Goal: Complete application form

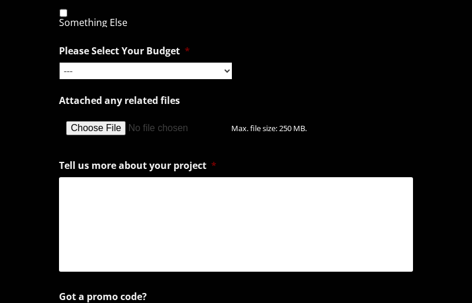
click at [59, 112] on input "Attached any related files" at bounding box center [145, 128] width 172 height 32
select select "Hourly Support: $100 / Hour"
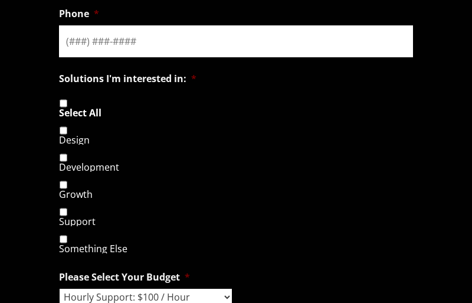
scroll to position [976, 0]
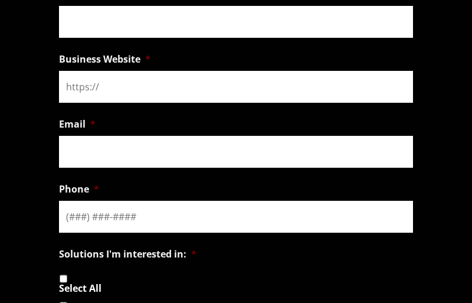
click at [236, 151] on input "Email *" at bounding box center [236, 152] width 354 height 32
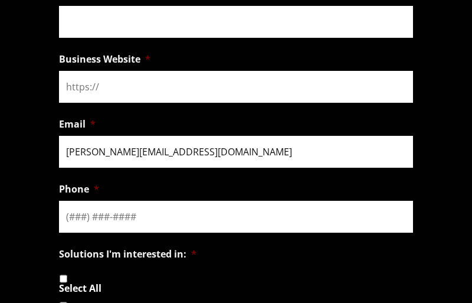
type input "[PERSON_NAME][EMAIL_ADDRESS][DOMAIN_NAME]"
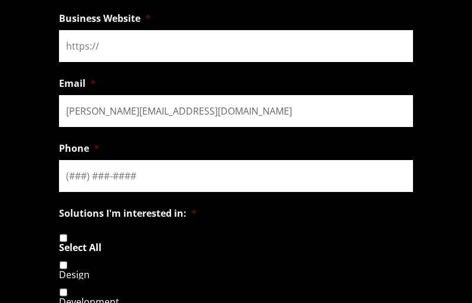
scroll to position [1040, 0]
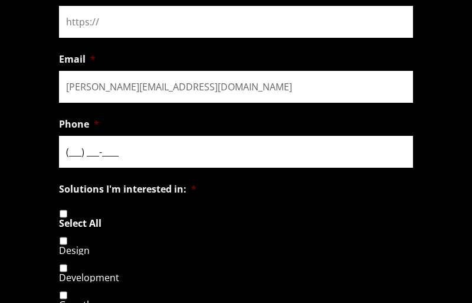
click at [236, 151] on input "(___) ___-____" at bounding box center [236, 152] width 354 height 32
type input "854380260"
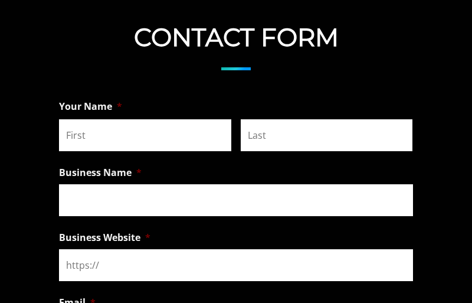
scroll to position [781, 0]
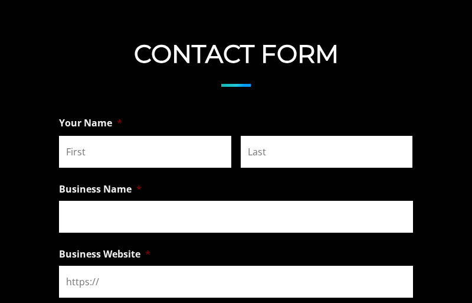
type textarea "Propuesta para V12marketing. Hola, es un placer saludarte. Te escribo porque se…"
click at [145, 151] on input "First" at bounding box center [145, 152] width 172 height 32
type input "[PERSON_NAME]"
click at [326, 151] on input "Last" at bounding box center [327, 152] width 172 height 32
type input "Urbano"
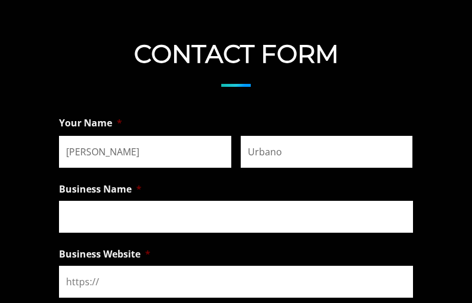
type input "854380260"
checkbox input "true"
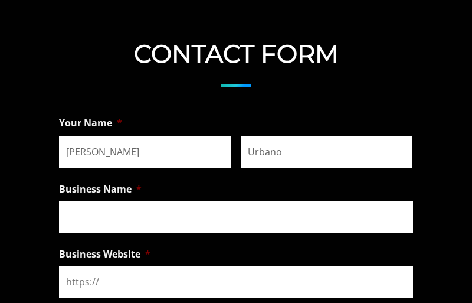
checkbox input "true"
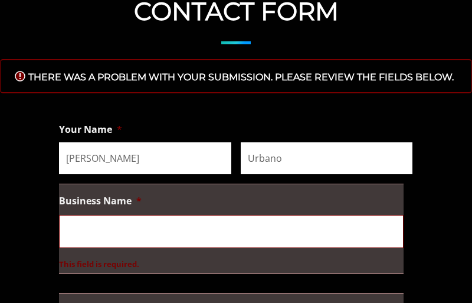
scroll to position [0, 0]
